Goal: Transaction & Acquisition: Purchase product/service

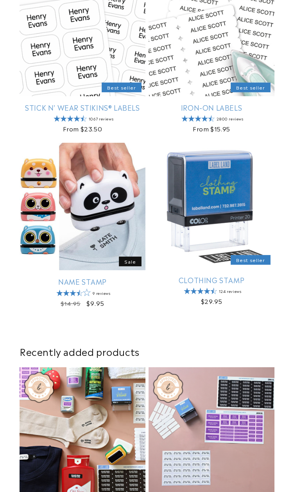
scroll to position [208, 0]
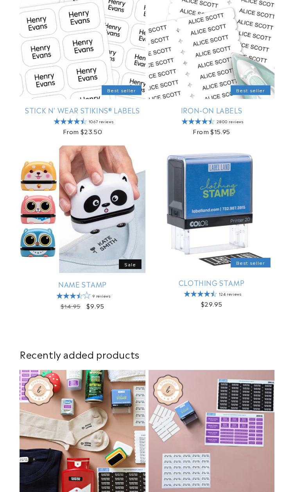
click at [173, 222] on link "Clothing Stamp" at bounding box center [212, 282] width 126 height 9
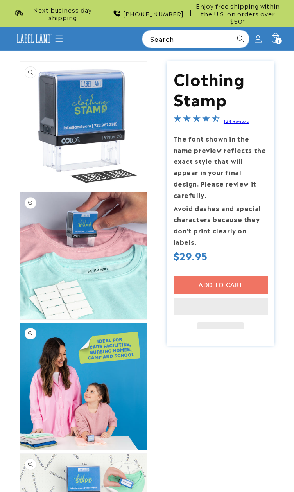
click at [208, 276] on div "Add to cart This item is a recurring or deferred purchase. By continuing, I agr…" at bounding box center [221, 302] width 94 height 53
click at [219, 276] on div "Add to cart This item is a recurring or deferred purchase. By continuing, I agr…" at bounding box center [221, 302] width 94 height 53
